Goal: Task Accomplishment & Management: Use online tool/utility

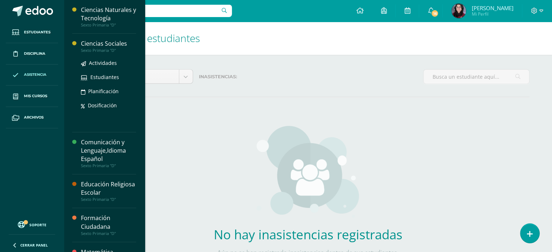
click at [110, 45] on div "Ciencias Sociales" at bounding box center [108, 44] width 55 height 8
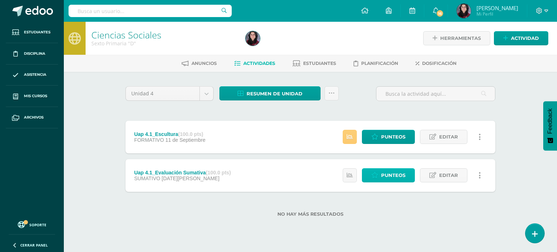
click at [393, 175] on span "Punteos" at bounding box center [393, 175] width 24 height 13
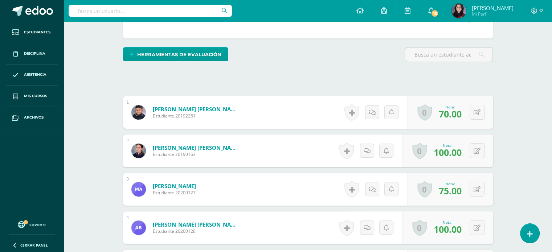
scroll to position [156, 0]
